Goal: Task Accomplishment & Management: Use online tool/utility

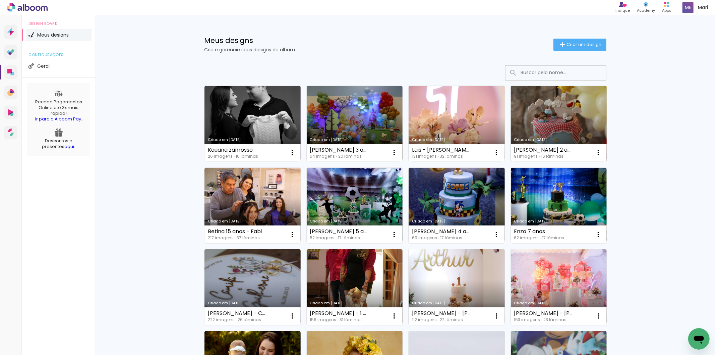
click at [544, 116] on link "Criado em [DATE]" at bounding box center [559, 124] width 96 height 76
